Goal: Task Accomplishment & Management: Manage account settings

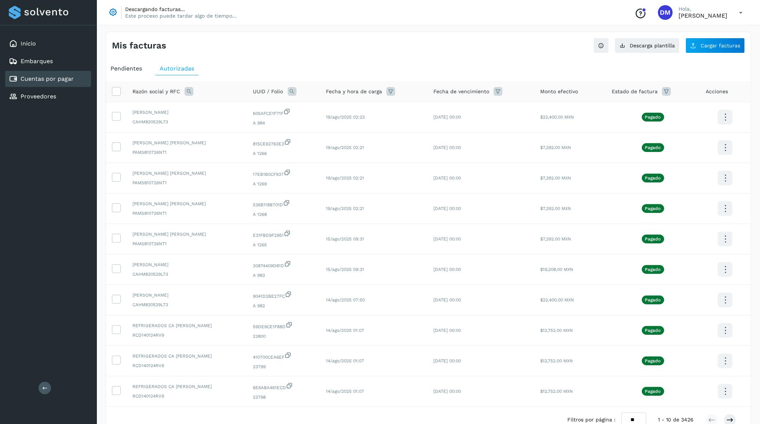
click at [36, 47] on div "Inicio" at bounding box center [48, 44] width 86 height 16
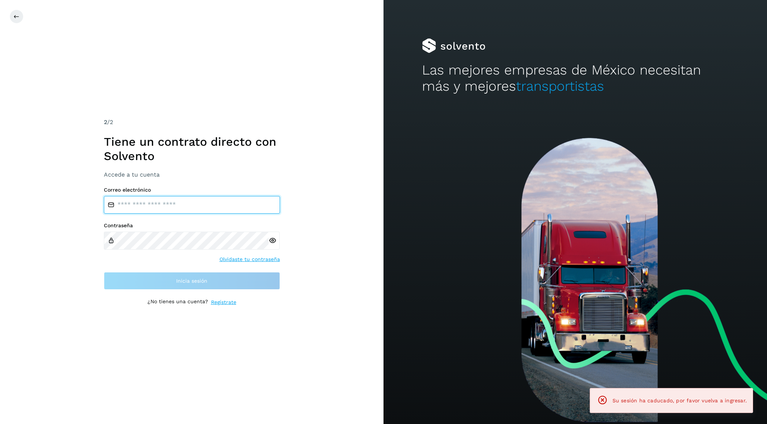
type input "**********"
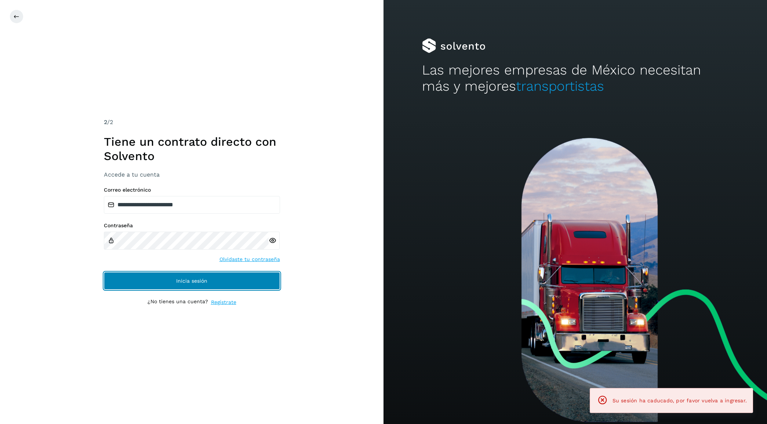
click at [186, 277] on button "Inicia sesión" at bounding box center [192, 281] width 176 height 18
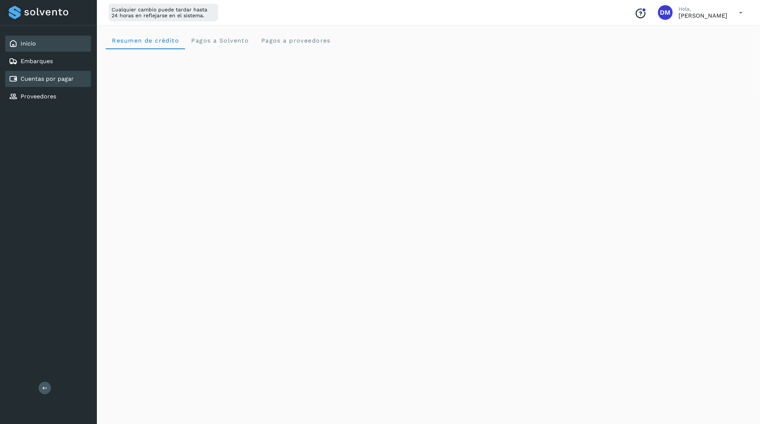
click at [53, 77] on link "Cuentas por pagar" at bounding box center [47, 78] width 53 height 7
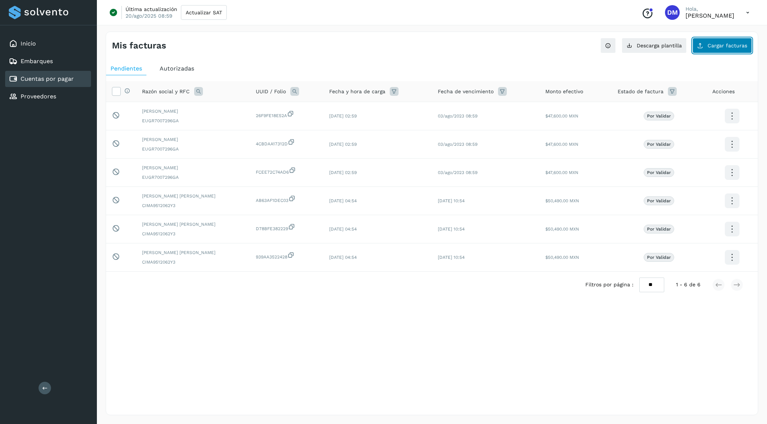
click at [731, 48] on span "Cargar facturas" at bounding box center [728, 45] width 40 height 5
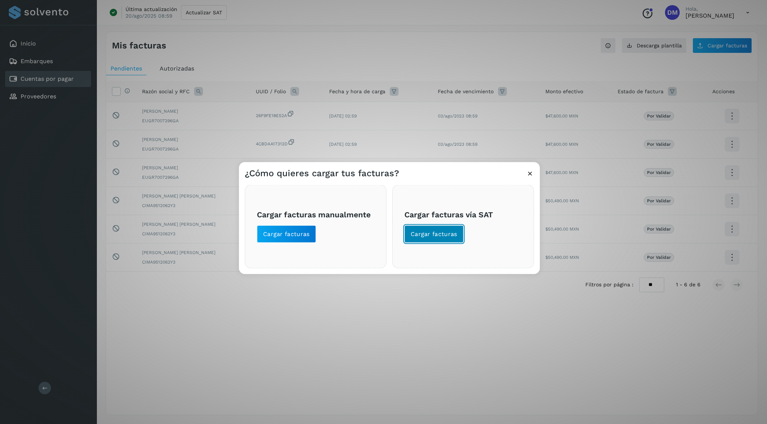
click at [441, 235] on span "Cargar facturas" at bounding box center [434, 234] width 47 height 8
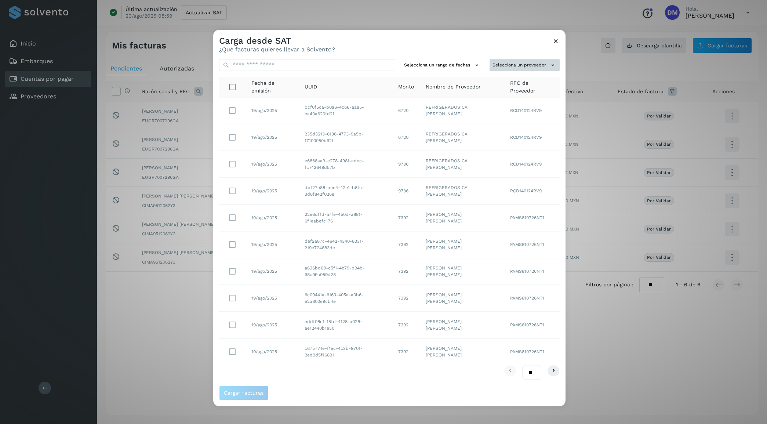
click at [513, 65] on button "Selecciona un proveedor" at bounding box center [525, 65] width 70 height 12
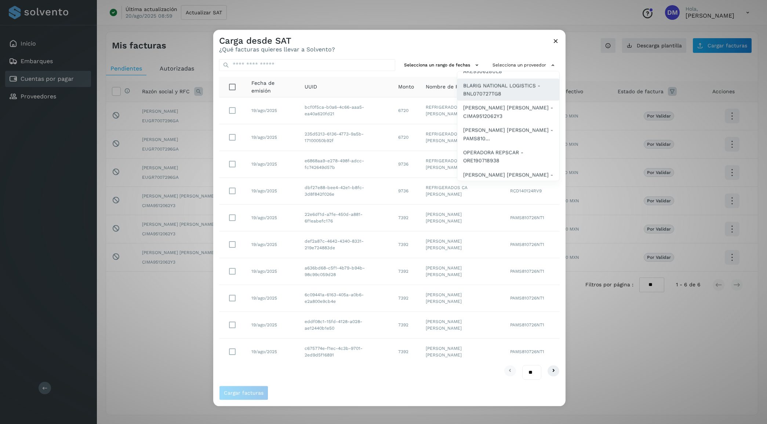
scroll to position [92, 0]
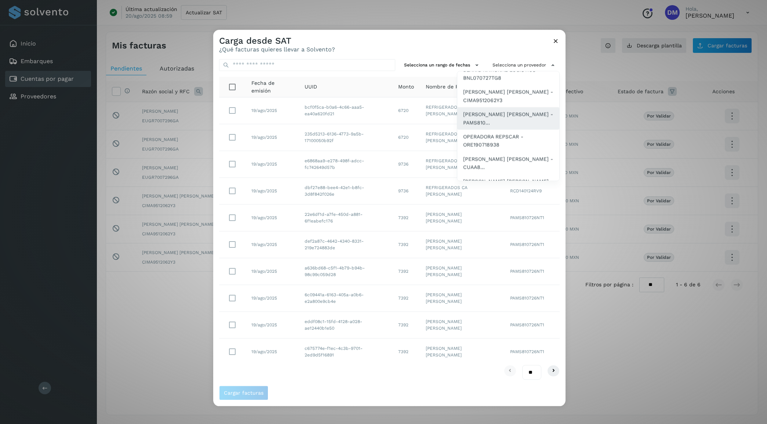
click at [493, 118] on span "SAUL ARMANDO PALACIOS MARTINEZ - PAMS810..." at bounding box center [508, 118] width 90 height 17
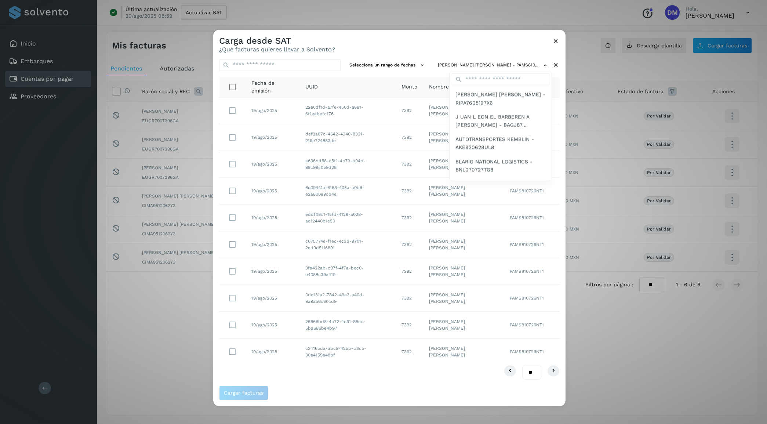
click at [404, 42] on div at bounding box center [596, 242] width 767 height 424
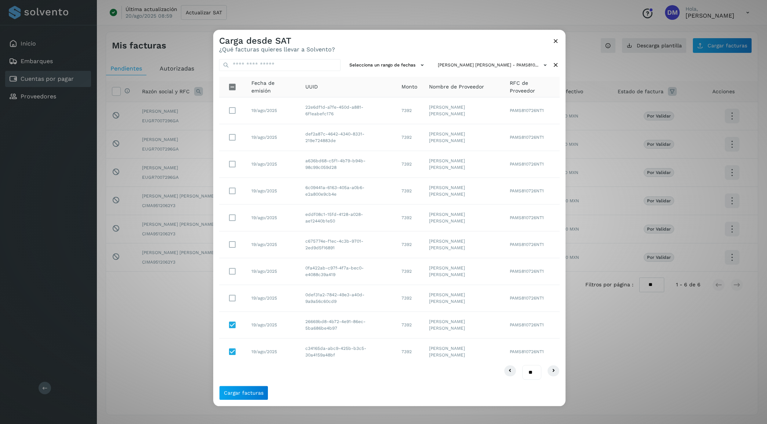
click at [537, 371] on select "** ** **" at bounding box center [531, 372] width 19 height 14
select select "**"
click at [522, 365] on select "** ** **" at bounding box center [531, 372] width 19 height 14
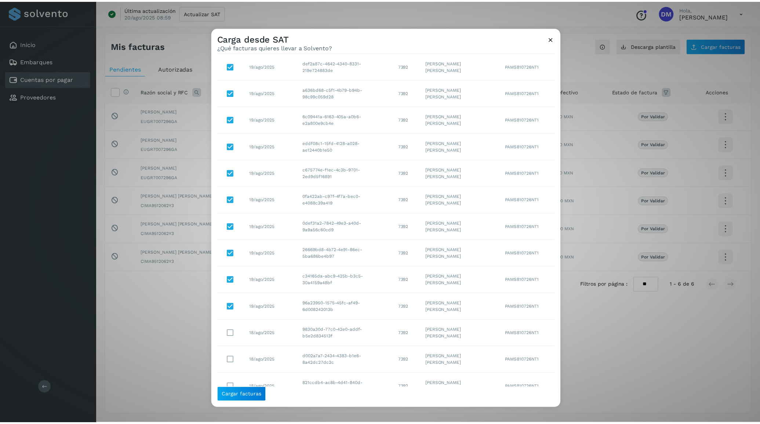
scroll to position [92, 0]
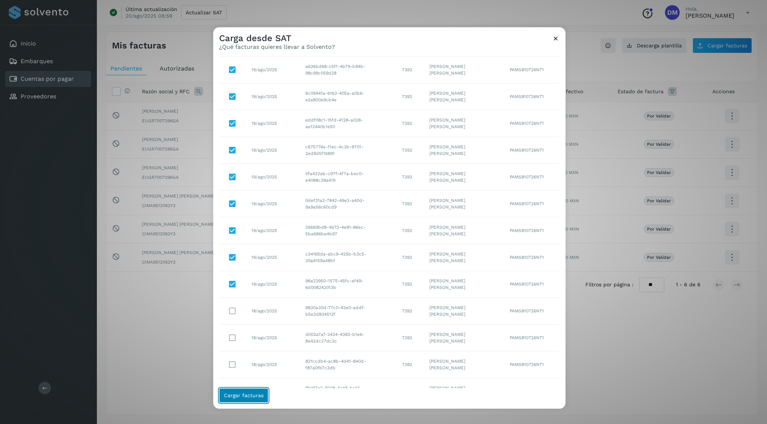
click at [249, 390] on button "Cargar facturas" at bounding box center [243, 395] width 49 height 15
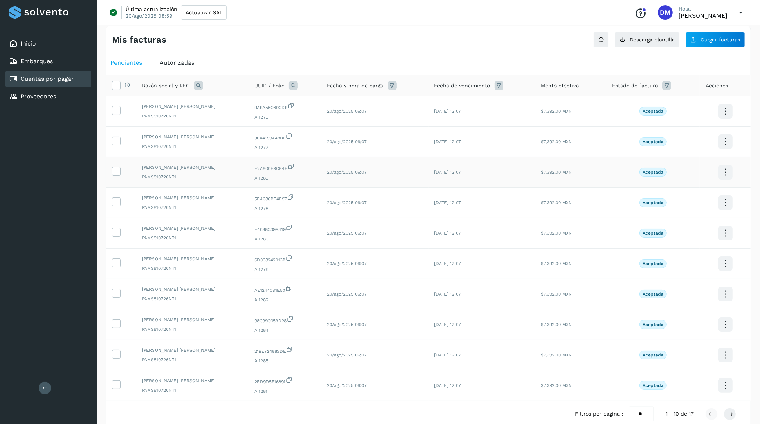
scroll to position [47, 0]
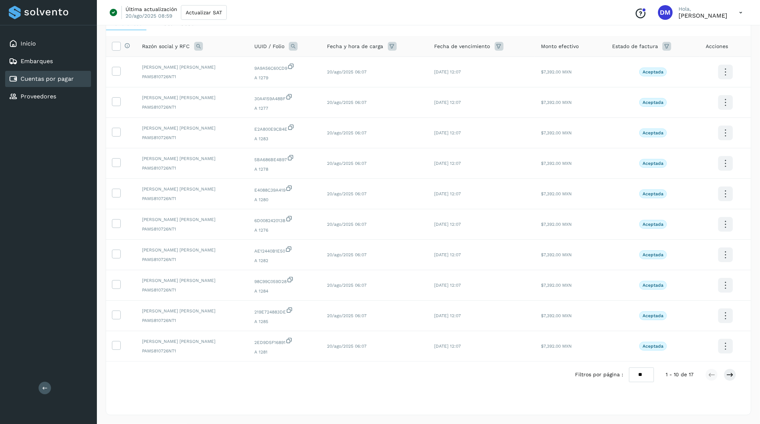
click at [647, 371] on select "** ** **" at bounding box center [641, 374] width 25 height 14
select select "**"
click at [636, 367] on select "** ** **" at bounding box center [641, 374] width 25 height 14
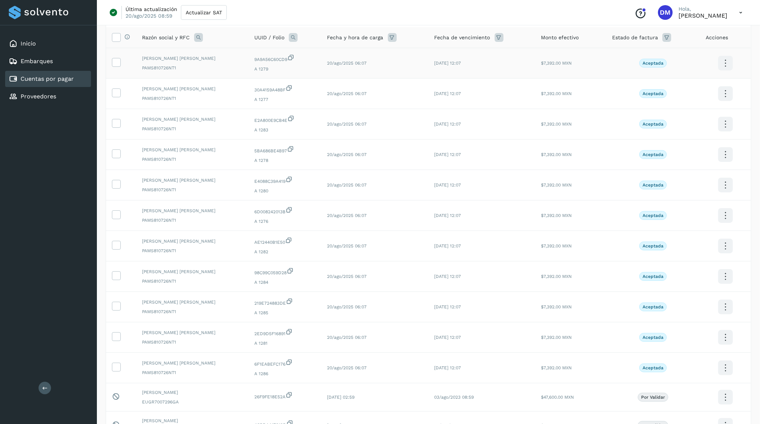
scroll to position [0, 0]
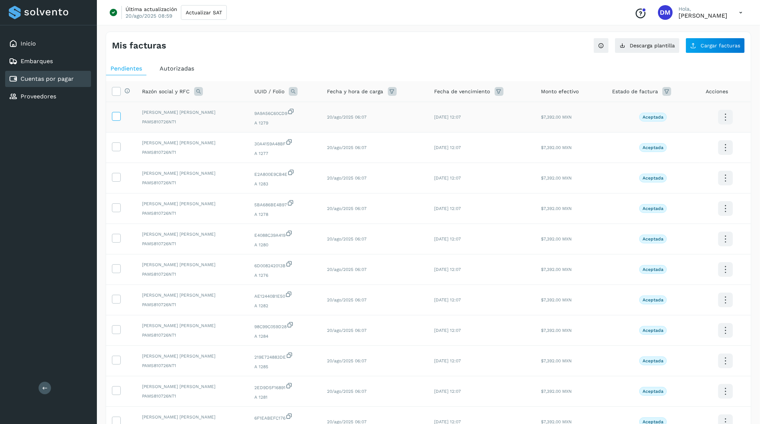
click at [120, 116] on label at bounding box center [116, 116] width 9 height 9
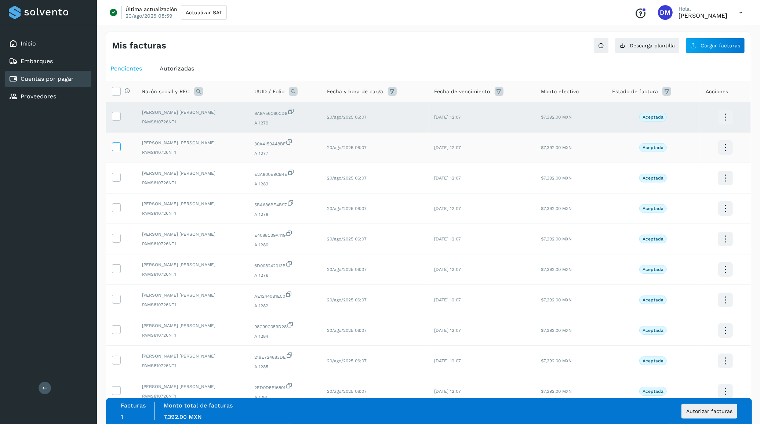
click at [120, 148] on label at bounding box center [116, 146] width 9 height 9
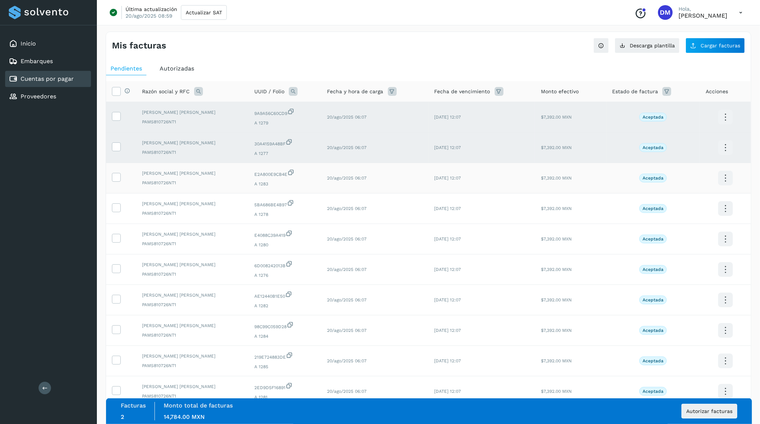
click at [123, 179] on td at bounding box center [121, 178] width 30 height 30
click at [120, 180] on icon at bounding box center [116, 177] width 8 height 8
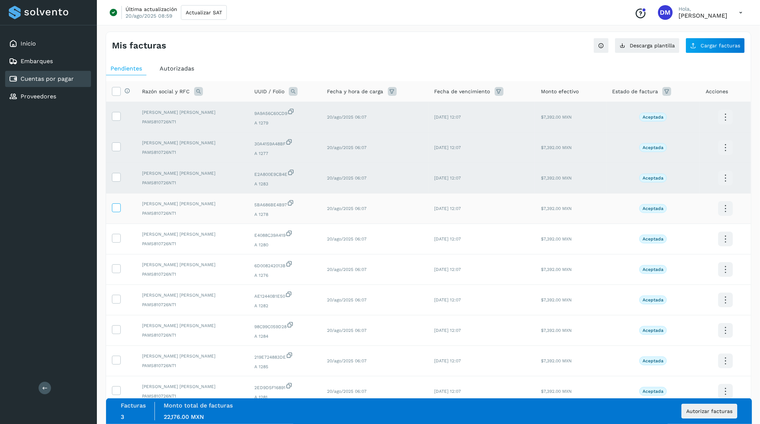
click at [120, 205] on label at bounding box center [116, 207] width 9 height 9
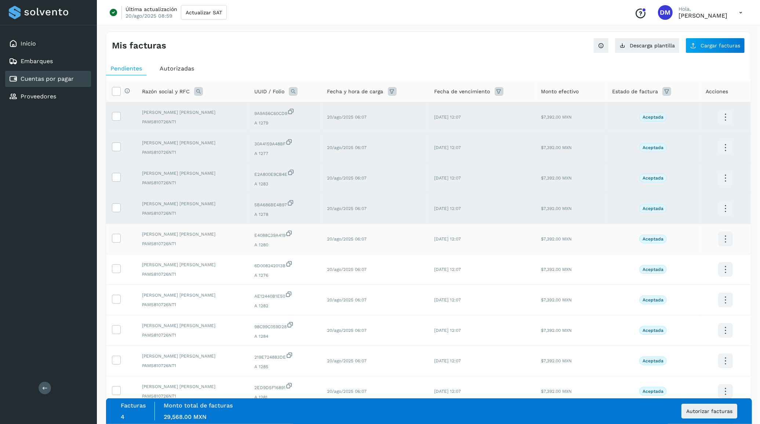
drag, startPoint x: 113, startPoint y: 237, endPoint x: 124, endPoint y: 233, distance: 11.3
click at [114, 237] on icon at bounding box center [116, 238] width 8 height 8
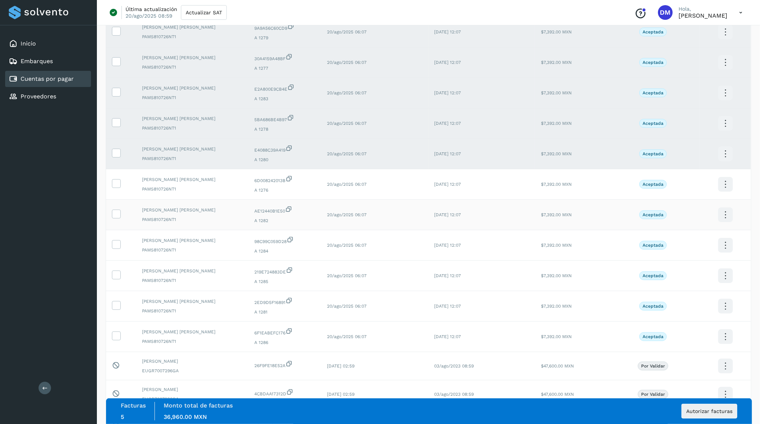
scroll to position [92, 0]
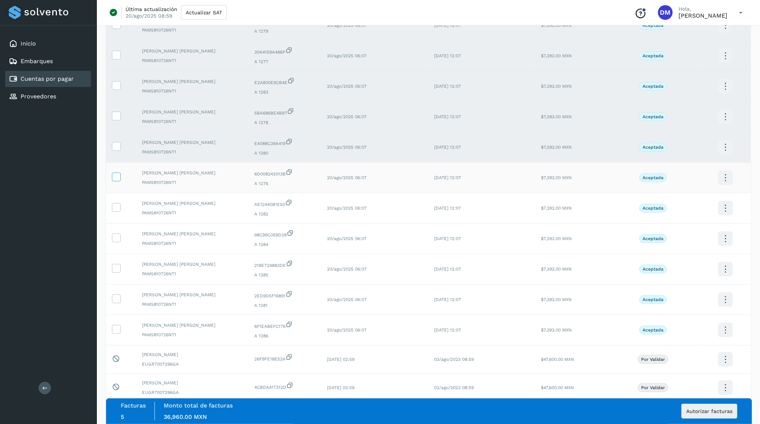
click at [118, 177] on icon at bounding box center [116, 176] width 8 height 8
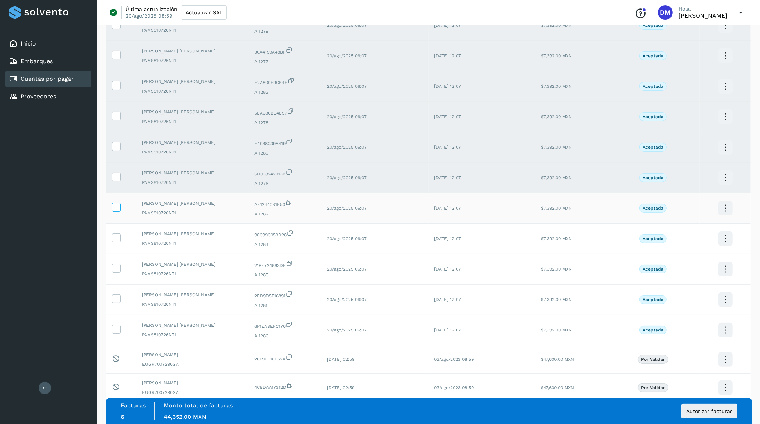
click at [116, 212] on label at bounding box center [116, 207] width 9 height 9
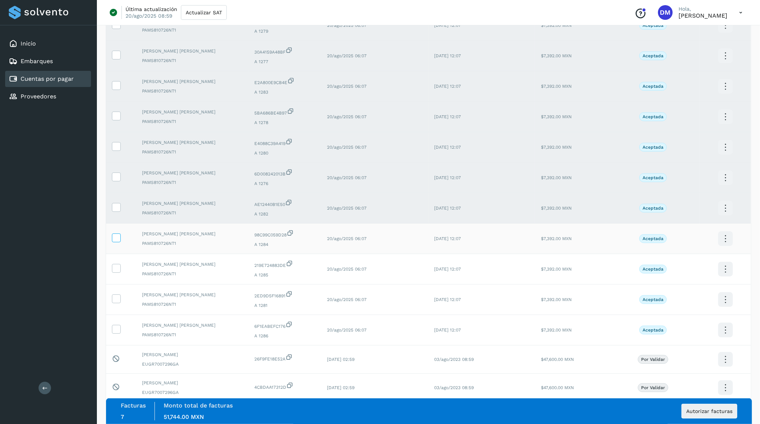
click at [117, 238] on icon at bounding box center [116, 237] width 8 height 8
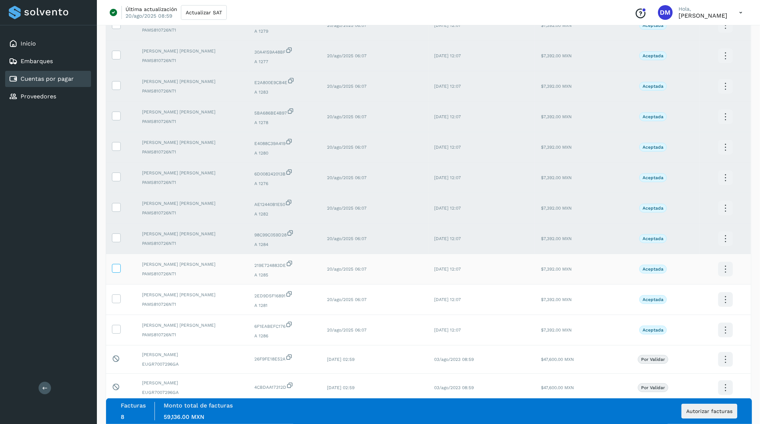
click at [118, 270] on icon at bounding box center [116, 268] width 8 height 8
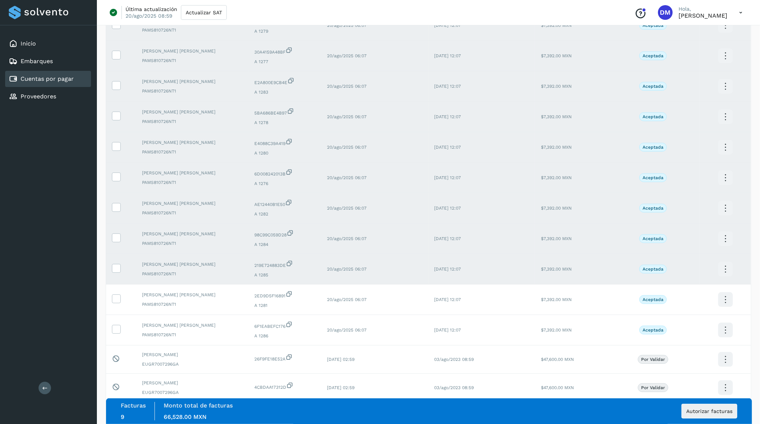
scroll to position [183, 0]
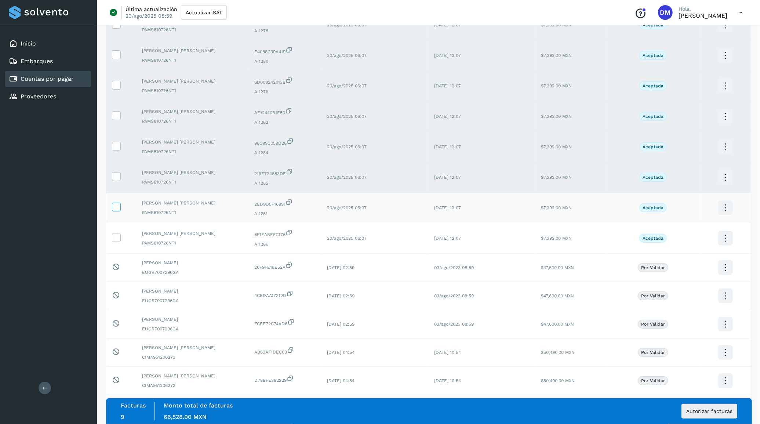
click at [120, 209] on icon at bounding box center [116, 207] width 8 height 8
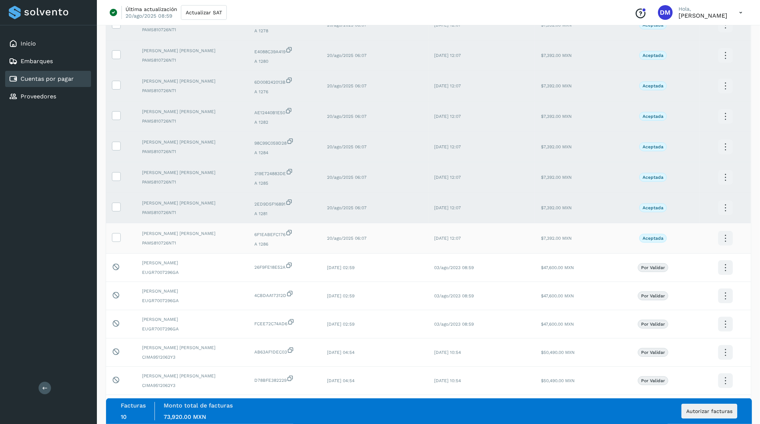
drag, startPoint x: 113, startPoint y: 241, endPoint x: 122, endPoint y: 241, distance: 9.2
click at [115, 241] on icon at bounding box center [116, 237] width 8 height 8
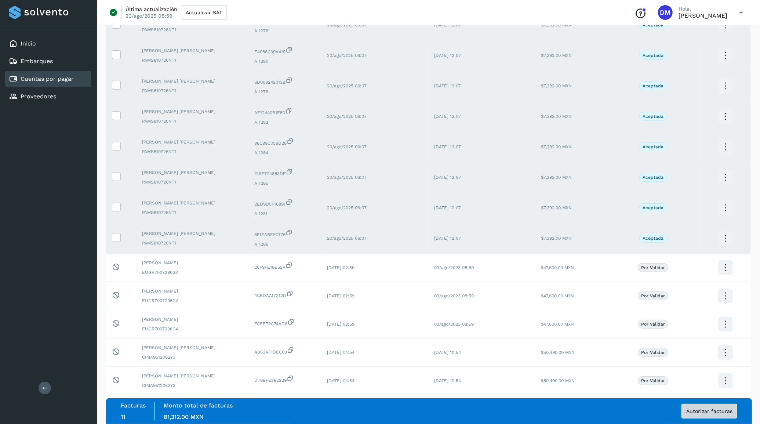
click at [715, 414] on button "Autorizar facturas" at bounding box center [709, 411] width 56 height 15
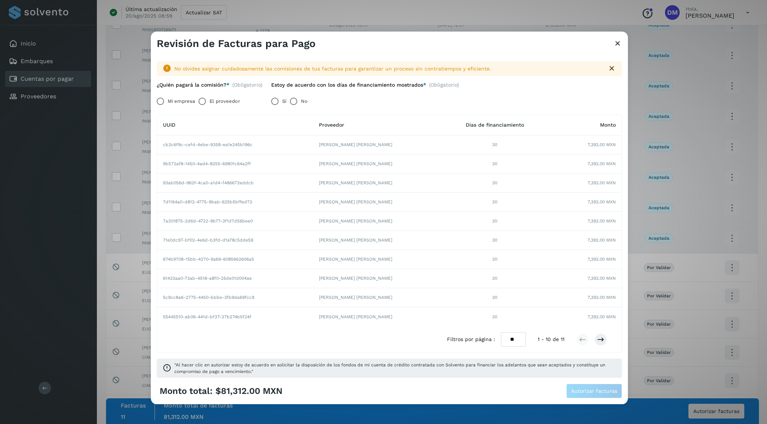
click at [221, 105] on label "El proveedor" at bounding box center [225, 101] width 30 height 15
click at [594, 392] on span "Autorizar facturas" at bounding box center [594, 390] width 46 height 5
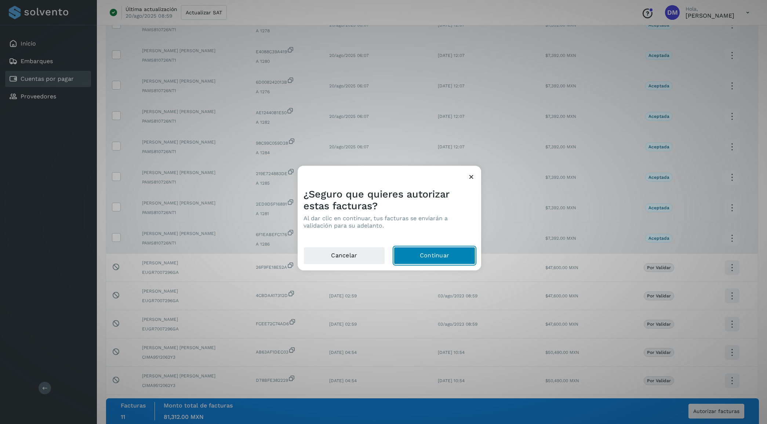
click at [443, 250] on button "Continuar" at bounding box center [434, 256] width 81 height 18
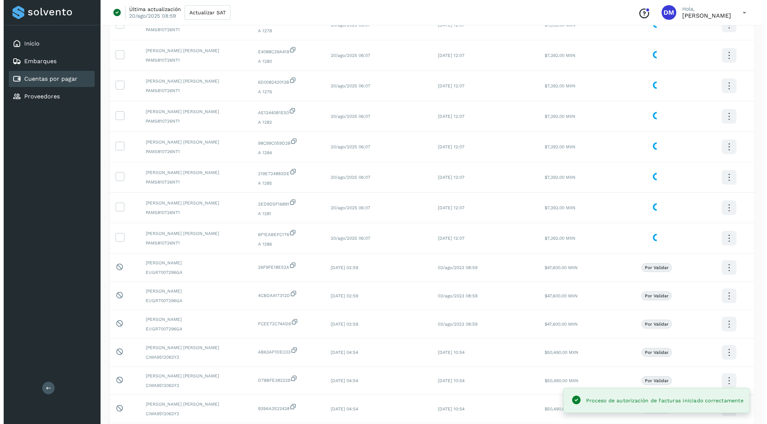
scroll to position [0, 0]
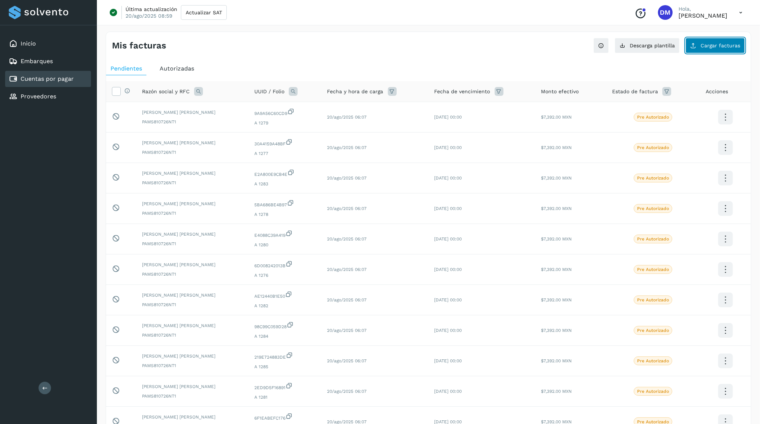
click at [723, 46] on span "Cargar facturas" at bounding box center [721, 45] width 40 height 5
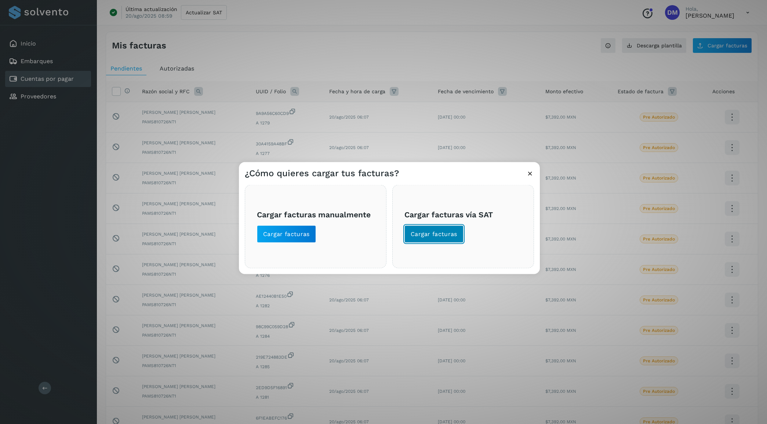
click at [428, 239] on button "Cargar facturas" at bounding box center [433, 234] width 59 height 18
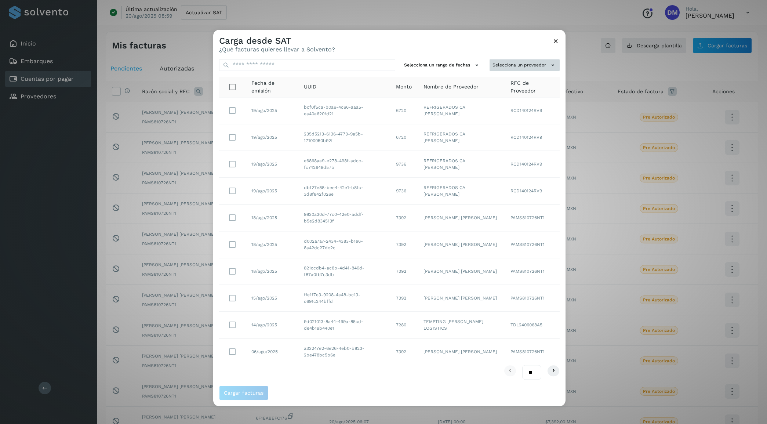
click at [526, 63] on button "Selecciona un proveedor" at bounding box center [525, 65] width 70 height 12
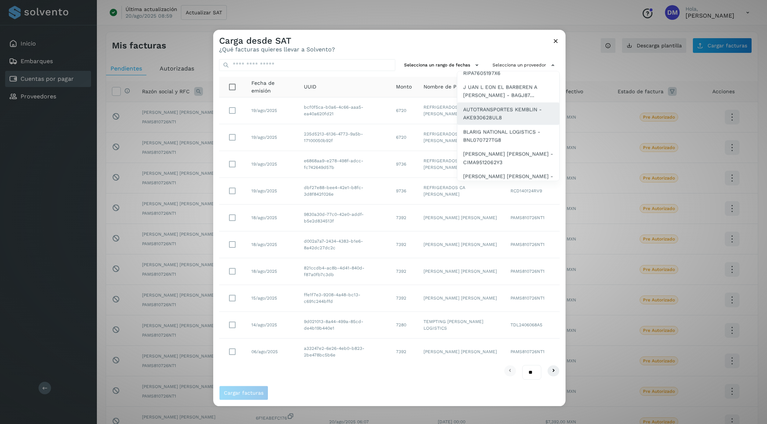
scroll to position [46, 0]
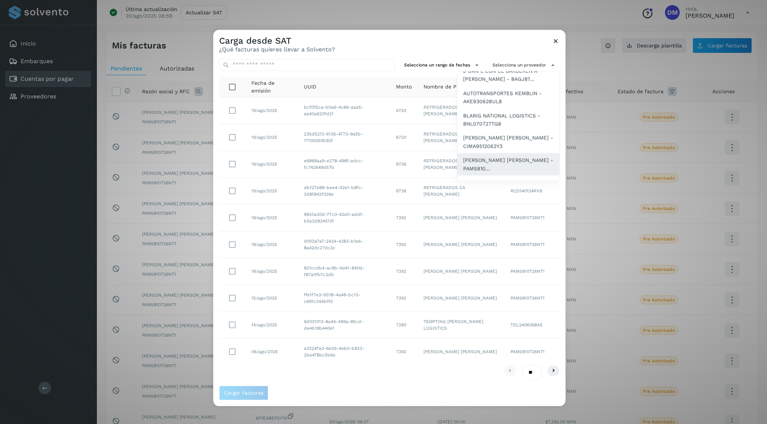
click at [481, 156] on span "SAUL ARMANDO PALACIOS MARTINEZ - PAMS810..." at bounding box center [508, 164] width 90 height 17
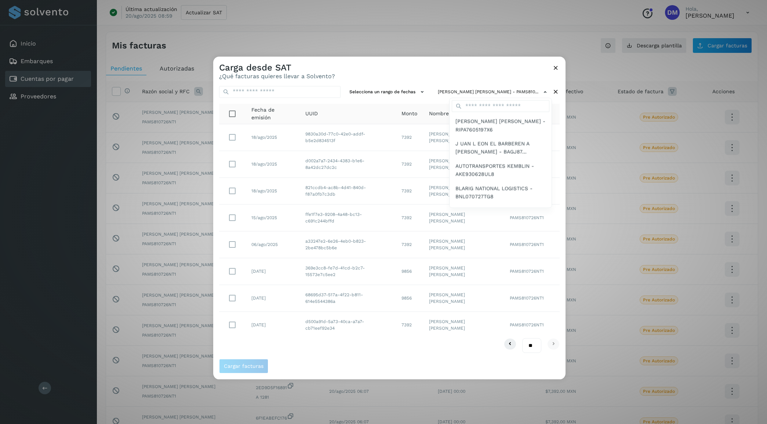
click at [415, 72] on div at bounding box center [596, 269] width 767 height 424
click at [559, 68] on icon at bounding box center [556, 68] width 8 height 8
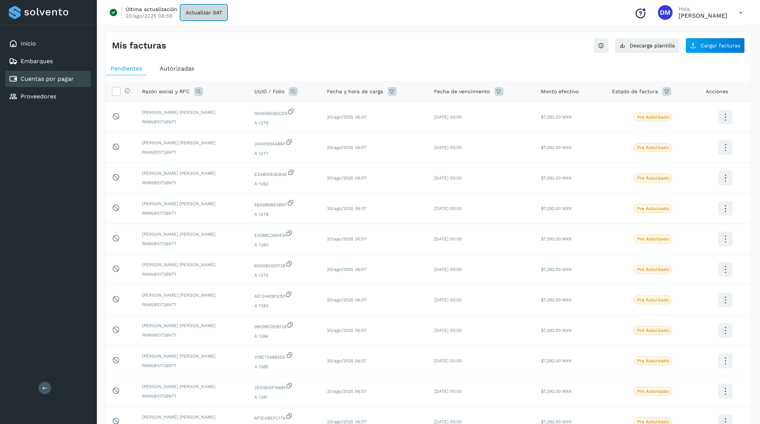
click at [208, 14] on span "Actualizar SAT" at bounding box center [204, 12] width 36 height 5
click at [45, 43] on div "Inicio" at bounding box center [48, 44] width 86 height 16
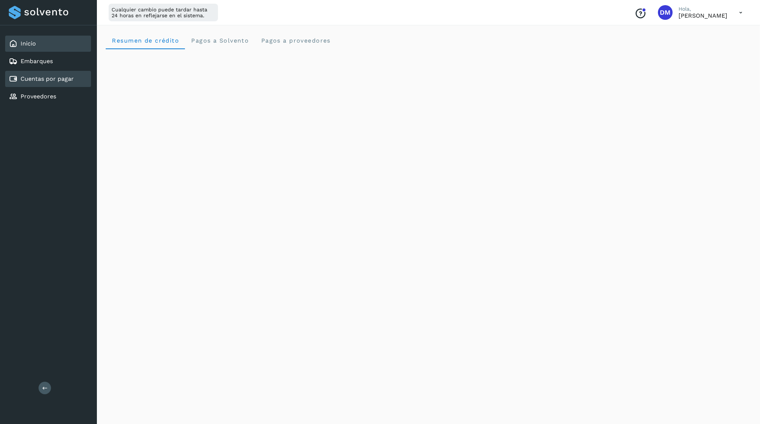
click at [47, 81] on div "Cuentas por pagar" at bounding box center [41, 78] width 65 height 9
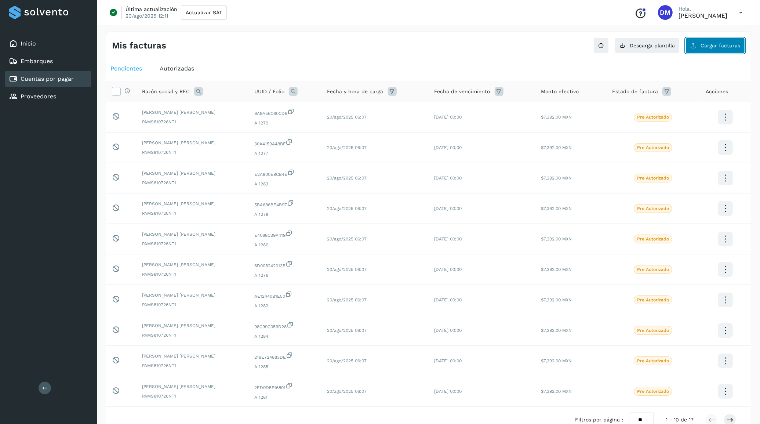
click at [718, 45] on span "Cargar facturas" at bounding box center [721, 45] width 40 height 5
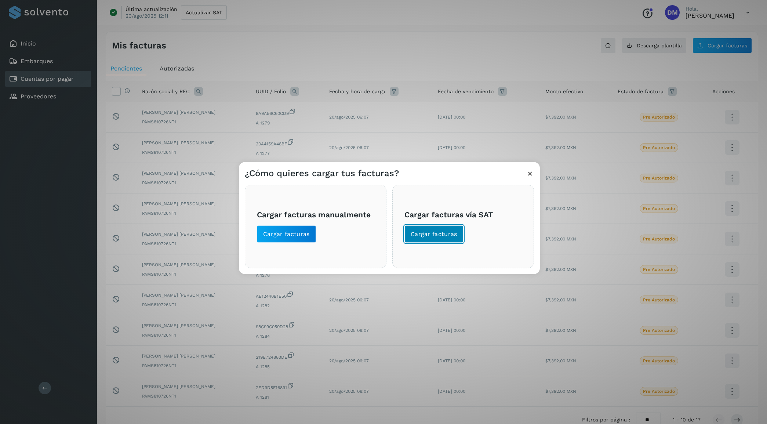
click at [438, 233] on span "Cargar facturas" at bounding box center [434, 234] width 47 height 8
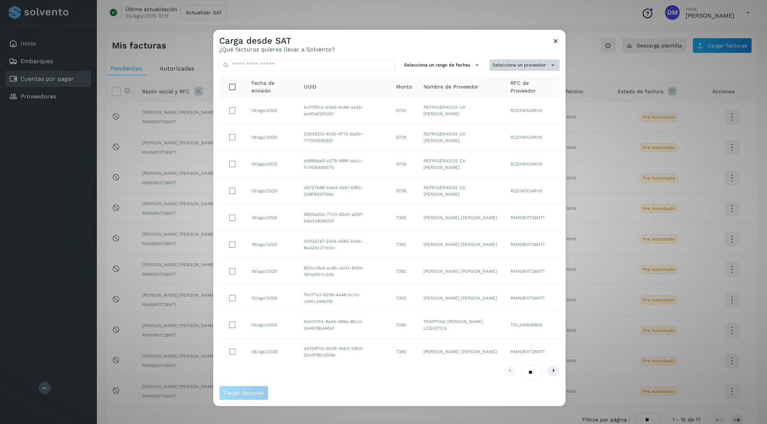
click at [520, 62] on button "Selecciona un proveedor" at bounding box center [525, 65] width 70 height 12
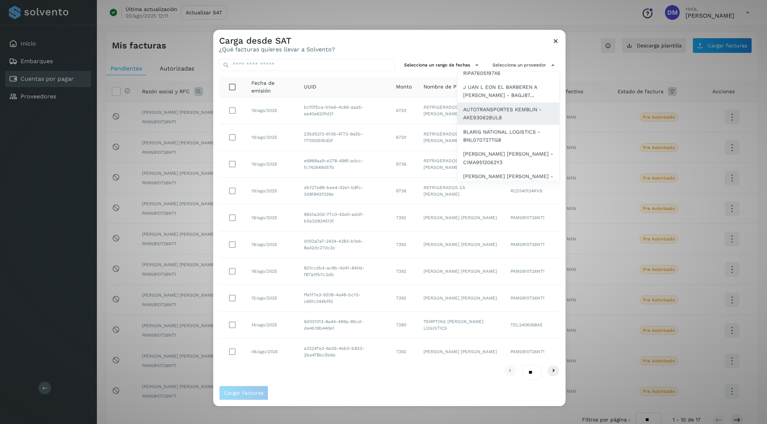
scroll to position [46, 0]
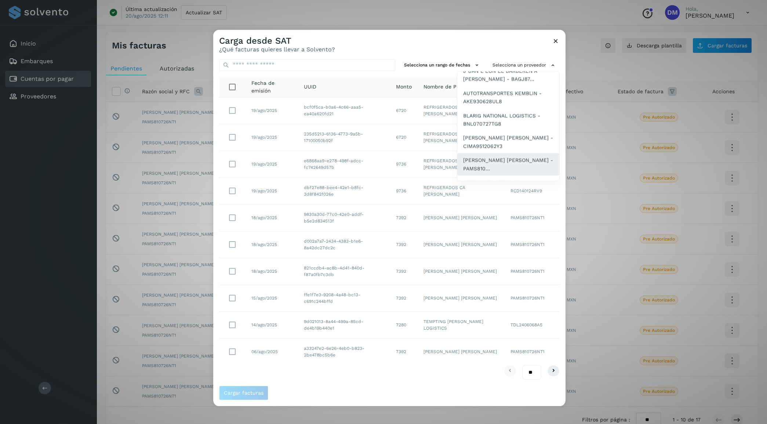
click at [479, 160] on span "SAUL ARMANDO PALACIOS MARTINEZ - PAMS810..." at bounding box center [508, 164] width 90 height 17
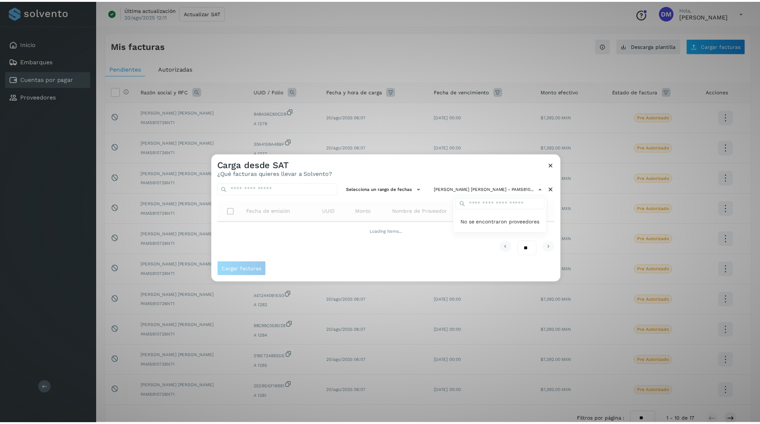
scroll to position [0, 0]
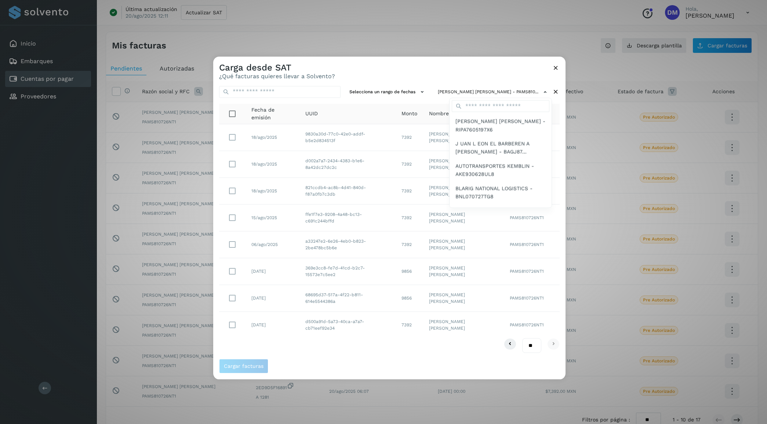
click at [397, 67] on div at bounding box center [596, 269] width 767 height 424
click at [556, 68] on icon at bounding box center [556, 68] width 8 height 8
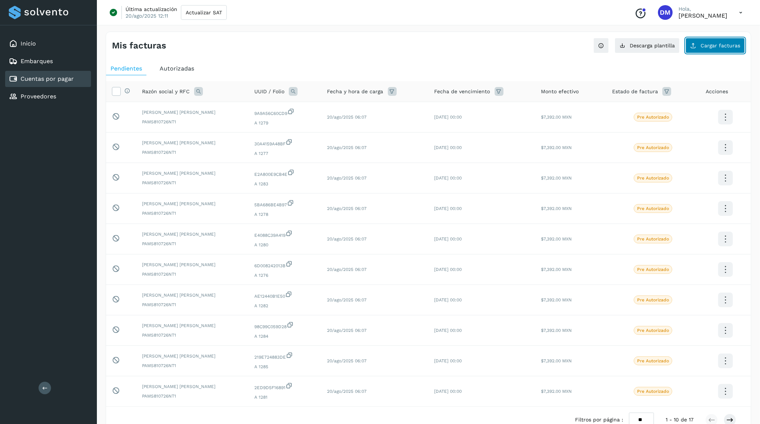
click at [711, 44] on span "Cargar facturas" at bounding box center [721, 45] width 40 height 5
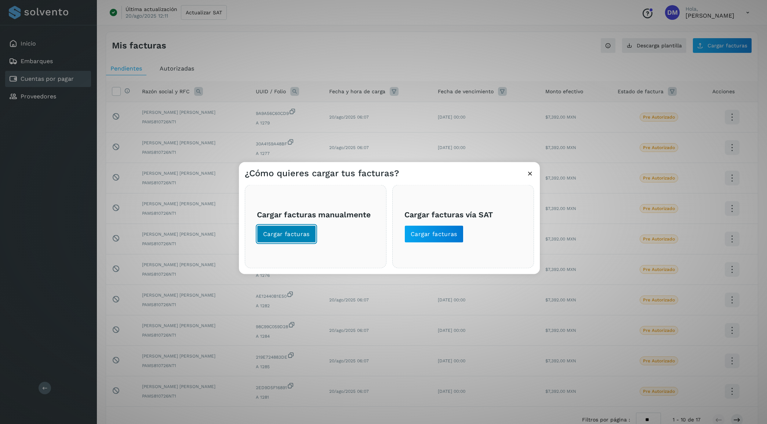
click at [280, 243] on button "Cargar facturas" at bounding box center [286, 234] width 59 height 18
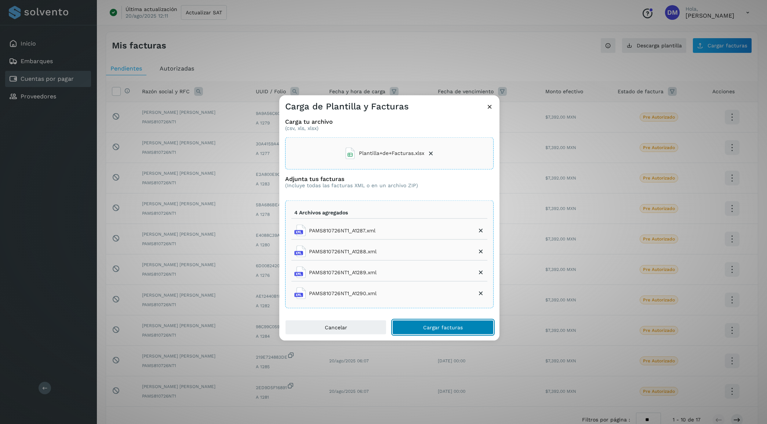
click at [445, 328] on span "Cargar facturas" at bounding box center [443, 327] width 40 height 5
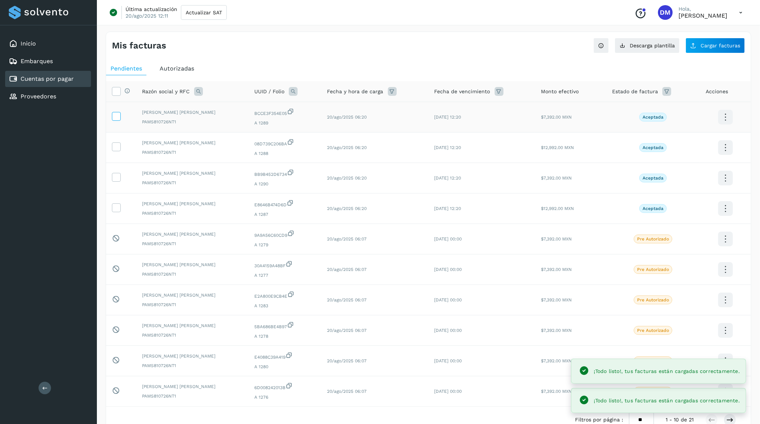
click at [114, 116] on icon at bounding box center [116, 116] width 8 height 8
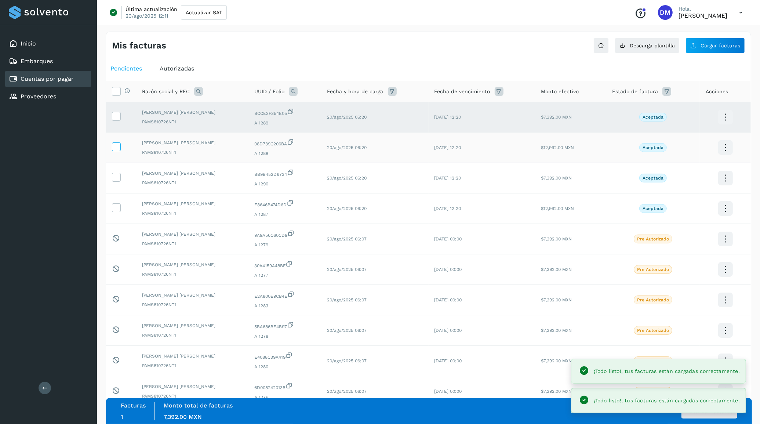
click at [120, 147] on label at bounding box center [116, 146] width 9 height 9
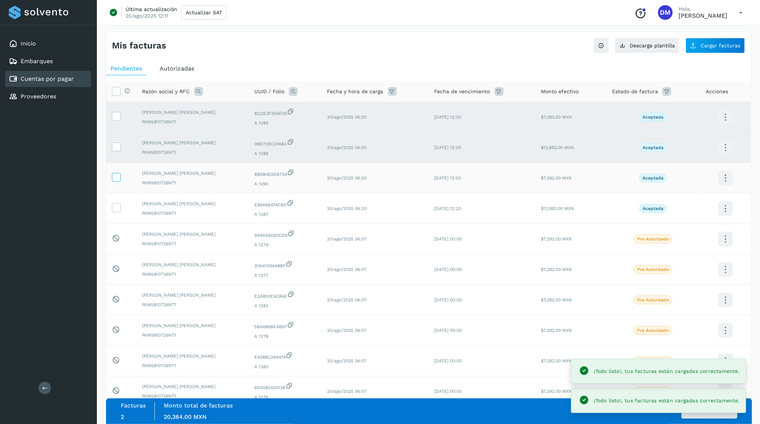
drag, startPoint x: 116, startPoint y: 174, endPoint x: 120, endPoint y: 180, distance: 7.2
click at [117, 176] on icon at bounding box center [116, 177] width 8 height 8
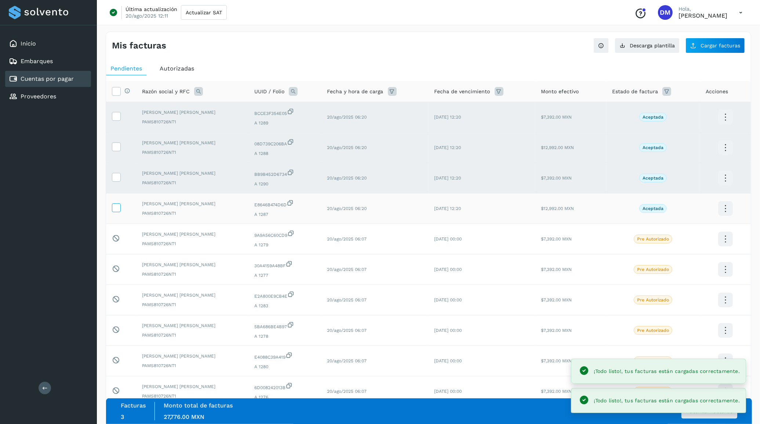
click at [115, 208] on icon at bounding box center [116, 207] width 8 height 8
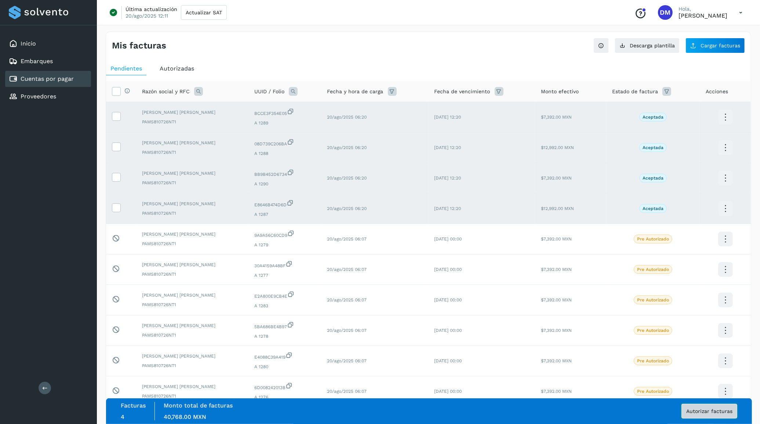
click at [721, 412] on span "Autorizar facturas" at bounding box center [709, 410] width 46 height 5
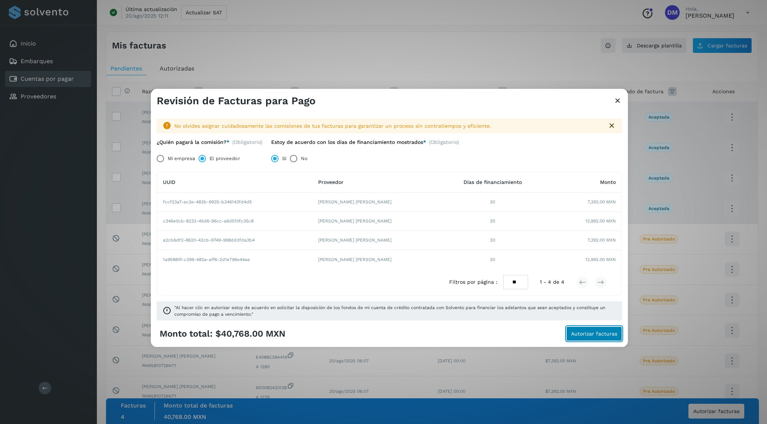
click at [602, 331] on button "Autorizar facturas" at bounding box center [594, 333] width 56 height 15
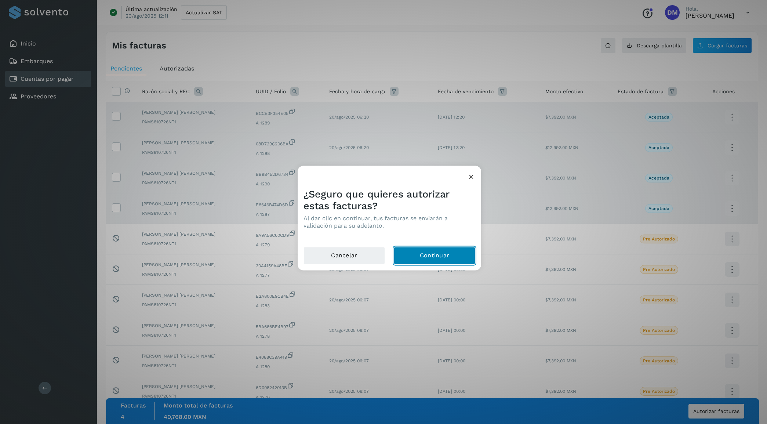
click at [454, 254] on button "Continuar" at bounding box center [434, 256] width 81 height 18
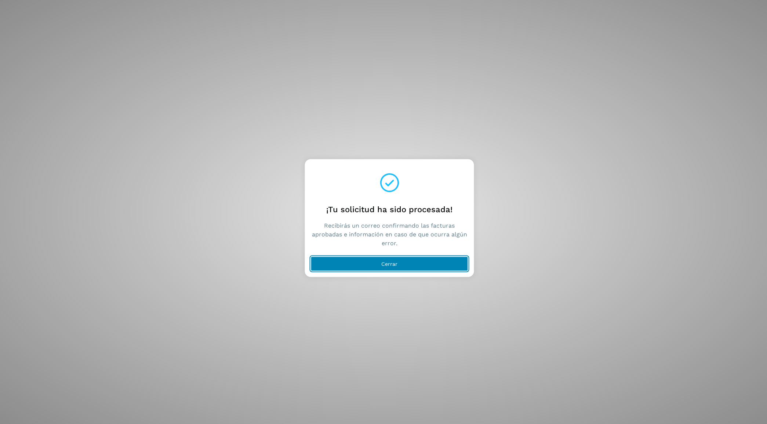
click at [388, 263] on span "Cerrar" at bounding box center [389, 263] width 16 height 5
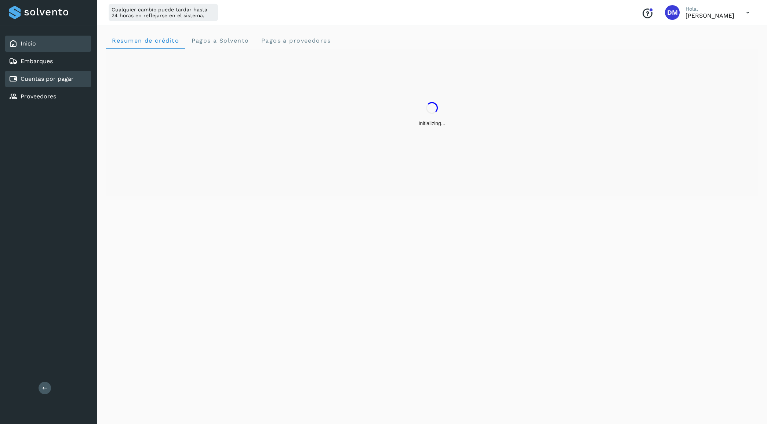
click at [58, 77] on link "Cuentas por pagar" at bounding box center [47, 78] width 53 height 7
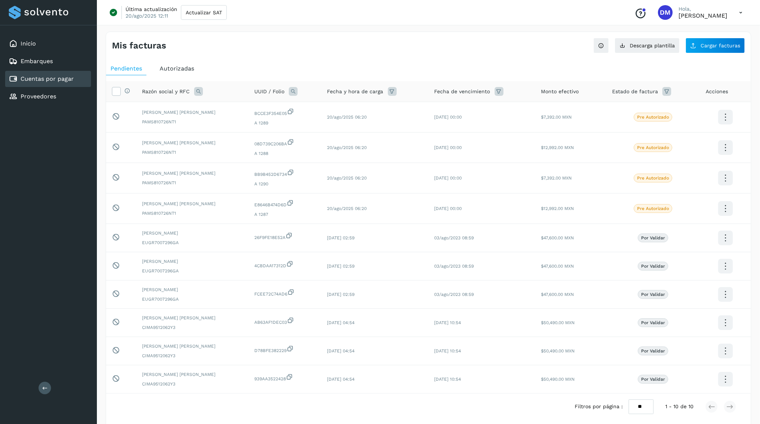
click at [70, 241] on div "Inicio Embarques Cuentas por pagar Proveedores Salir" at bounding box center [48, 212] width 97 height 424
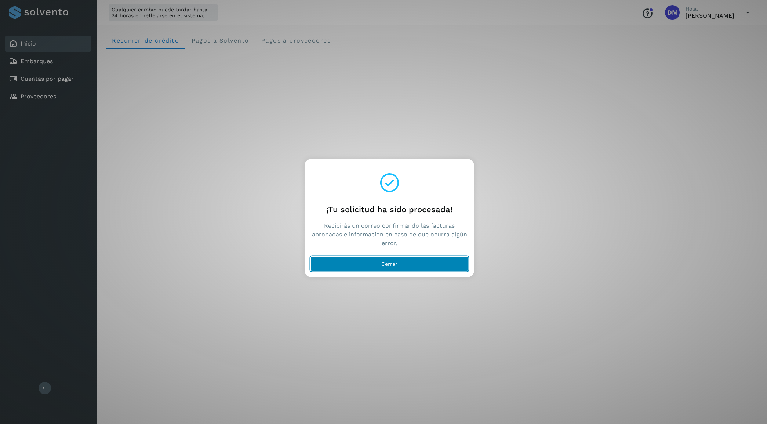
click at [408, 263] on button "Cerrar" at bounding box center [389, 263] width 157 height 15
